Goal: Find specific page/section: Find specific page/section

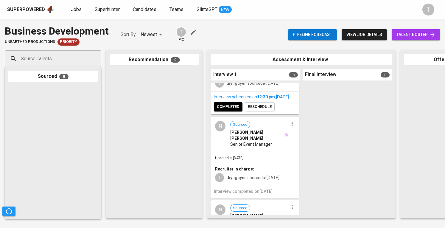
scroll to position [169, 0]
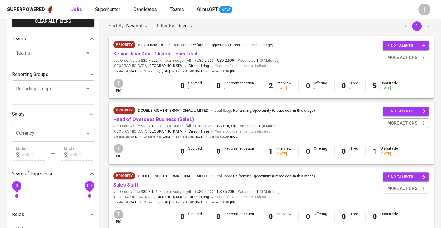
scroll to position [30, 0]
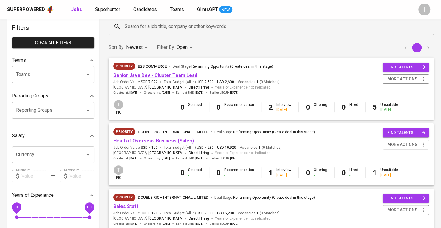
click at [162, 72] on link "Senior Java Dev - Cluster Team Lead" at bounding box center [155, 75] width 84 height 6
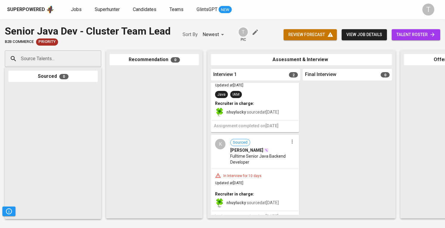
scroll to position [52, 0]
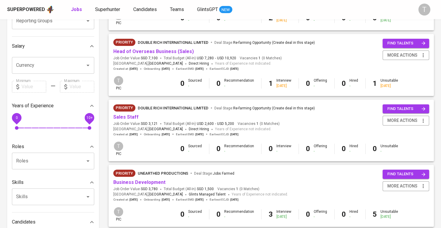
scroll to position [178, 0]
